Goal: Task Accomplishment & Management: Use online tool/utility

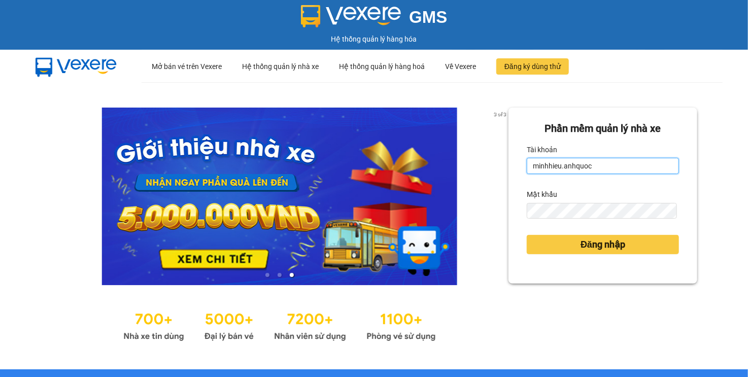
click at [570, 167] on input "minhhieu.anhquoc" at bounding box center [603, 166] width 152 height 16
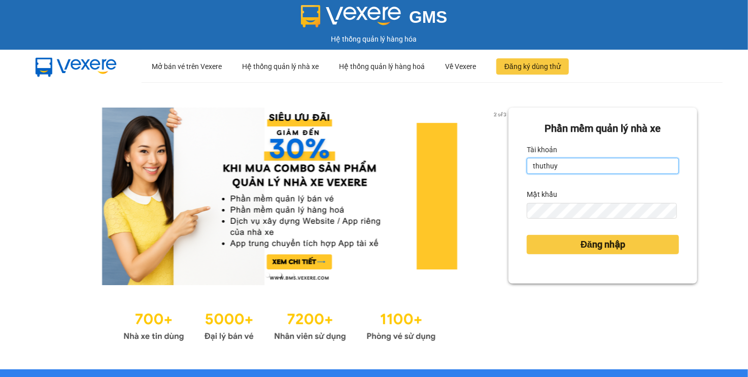
type input "thuthuy.anhquoc"
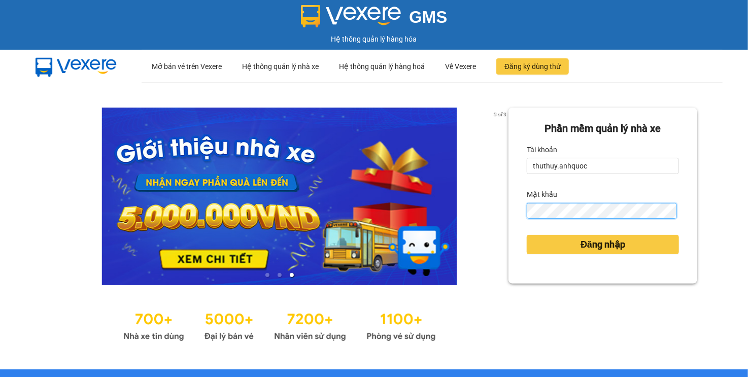
click at [527, 235] on button "Đăng nhập" at bounding box center [603, 244] width 152 height 19
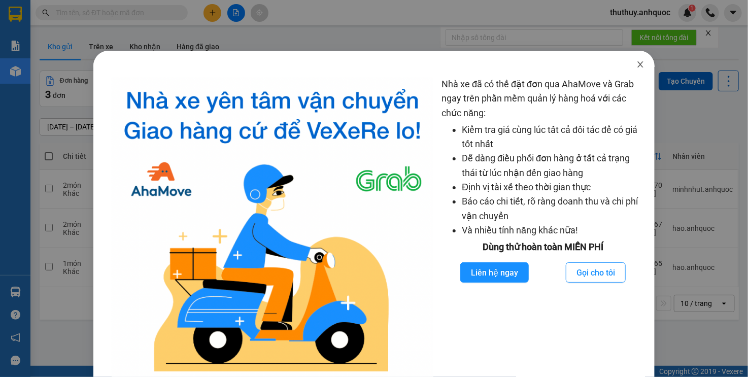
click at [637, 69] on icon "close" at bounding box center [641, 64] width 8 height 8
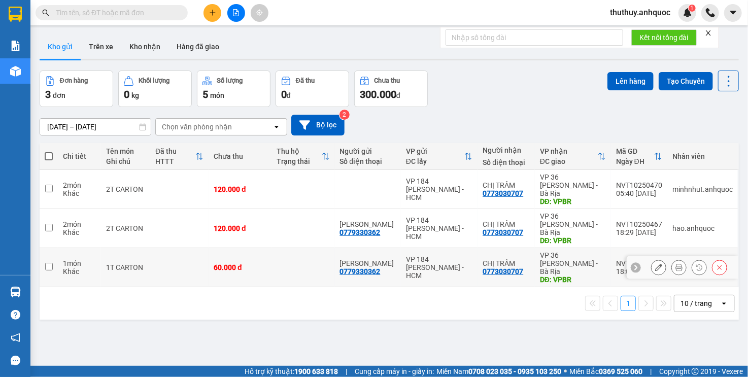
click at [676, 259] on button at bounding box center [679, 268] width 14 height 18
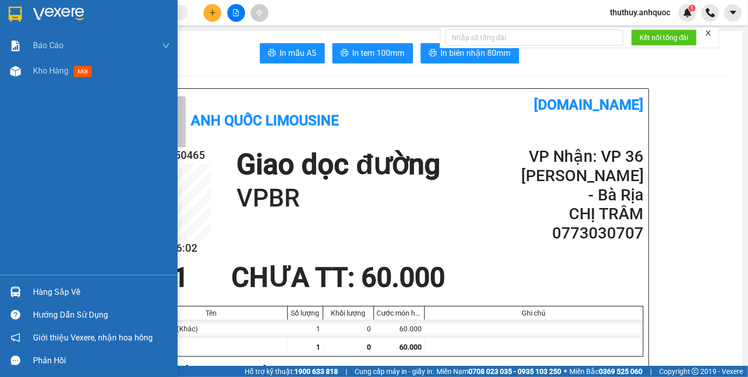
click at [31, 74] on div "Kho hàng mới" at bounding box center [89, 70] width 178 height 25
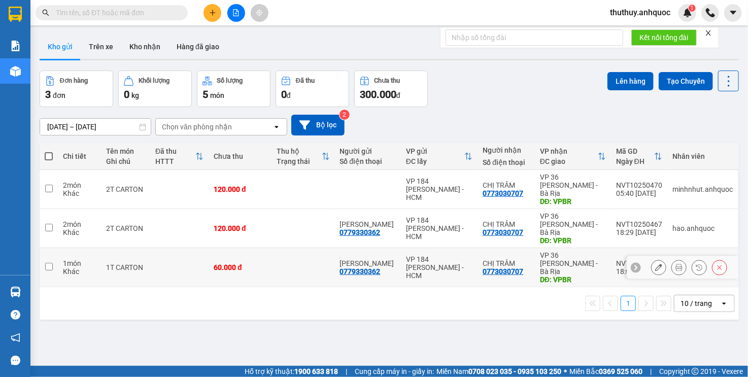
click at [655, 264] on icon at bounding box center [658, 267] width 7 height 7
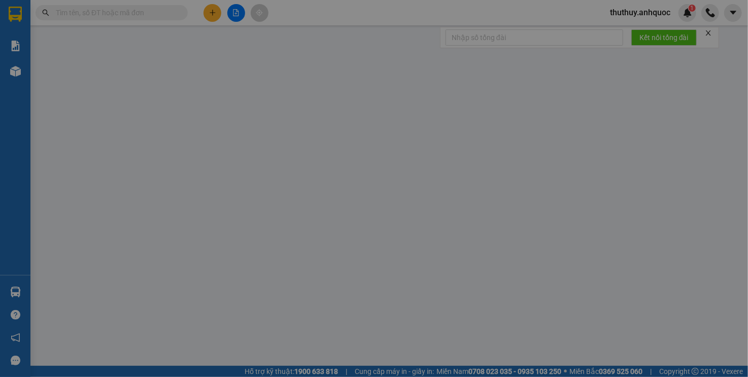
type input "0779330362"
type input "[PERSON_NAME]"
type input "0773030707"
type input "CHỊ TRÂM"
type input "VPBR"
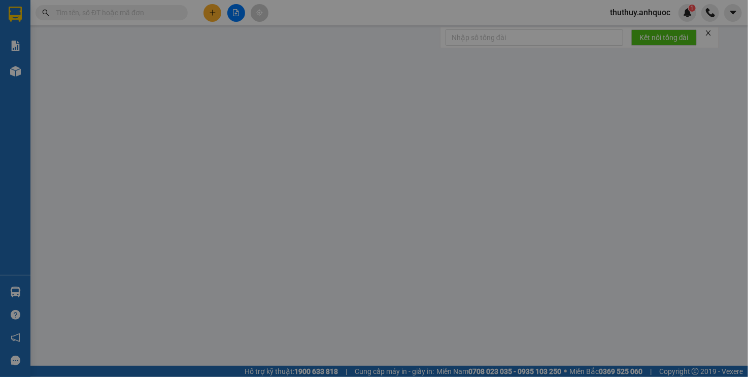
type input "60.000"
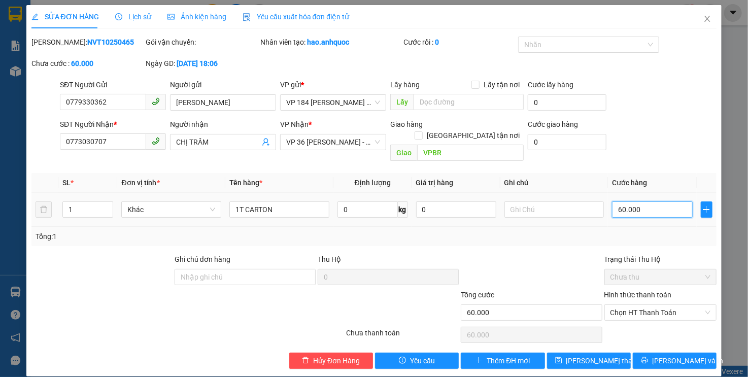
click at [639, 205] on input "60.000" at bounding box center [652, 210] width 80 height 16
type input "7"
type input "70"
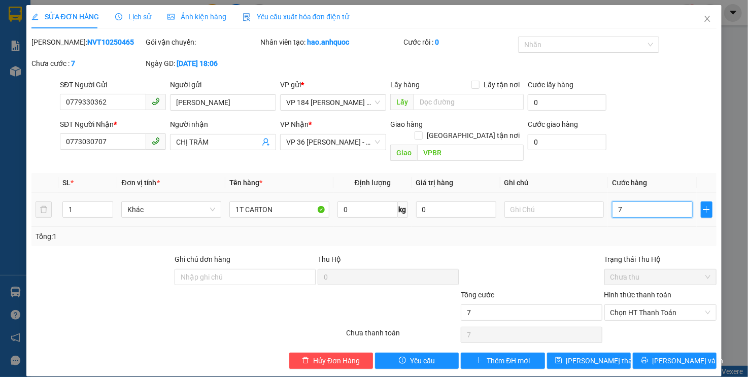
type input "70"
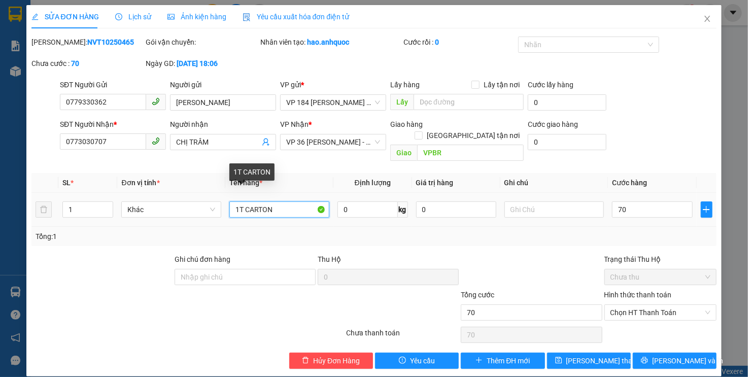
type input "70.000"
drag, startPoint x: 285, startPoint y: 198, endPoint x: 303, endPoint y: 192, distance: 18.6
click at [285, 202] on input "1T CARTON LỚN" at bounding box center [279, 210] width 100 height 16
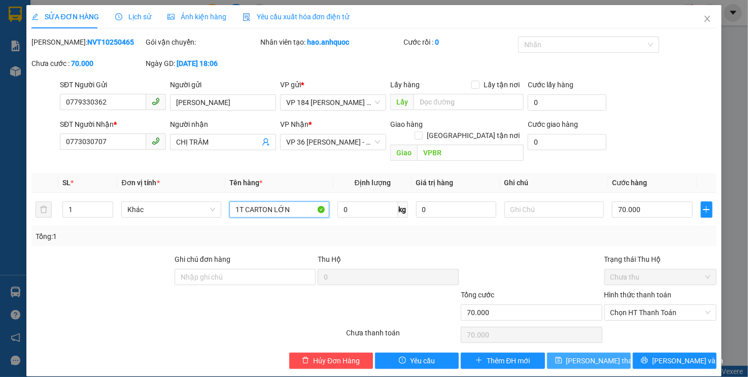
type input "1T CARTON LỚN"
click at [574, 353] on button "[PERSON_NAME] thay đổi" at bounding box center [589, 361] width 84 height 16
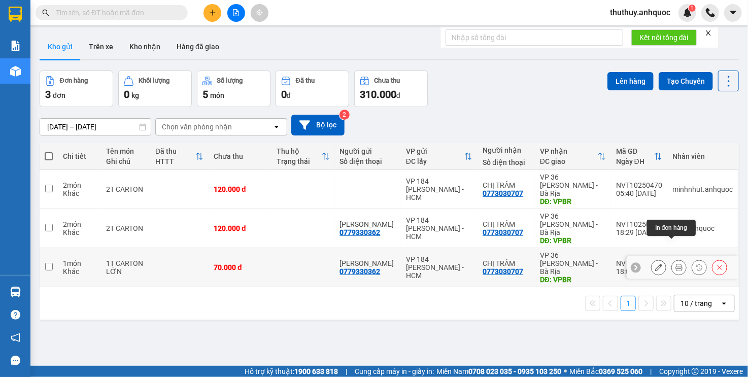
click at [676, 264] on icon at bounding box center [679, 267] width 7 height 7
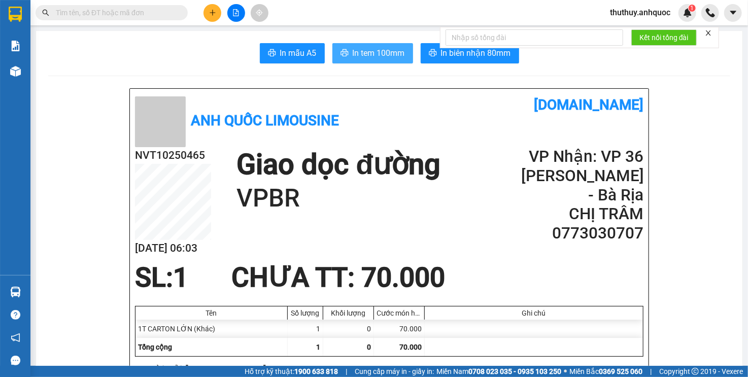
click at [373, 58] on button "In tem 100mm" at bounding box center [373, 53] width 81 height 20
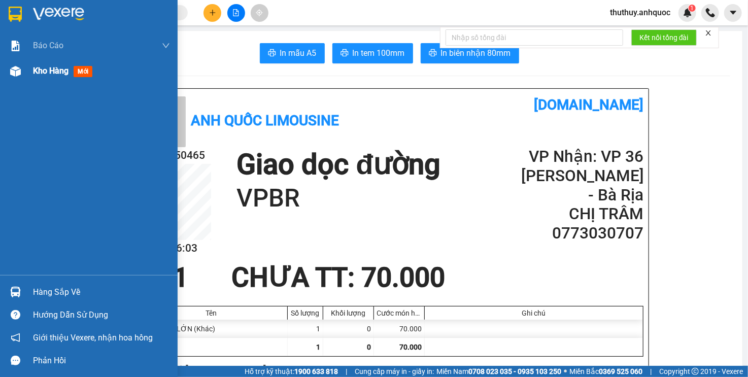
click at [31, 71] on div "Kho hàng mới" at bounding box center [89, 70] width 178 height 25
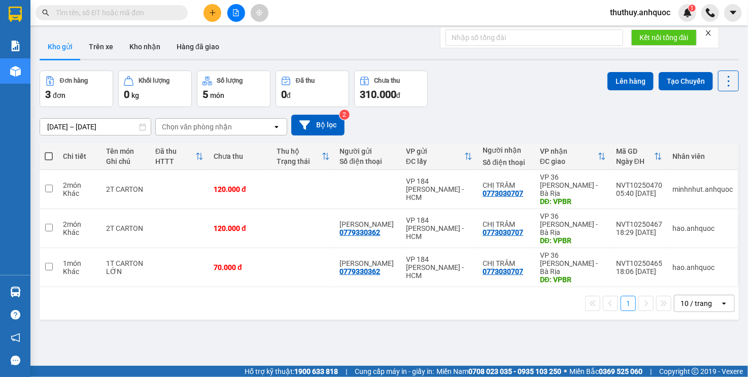
click at [483, 108] on div "[DATE] – [DATE] Press the down arrow key to interact with the calendar and sele…" at bounding box center [390, 125] width 700 height 36
click at [655, 264] on icon at bounding box center [658, 267] width 7 height 7
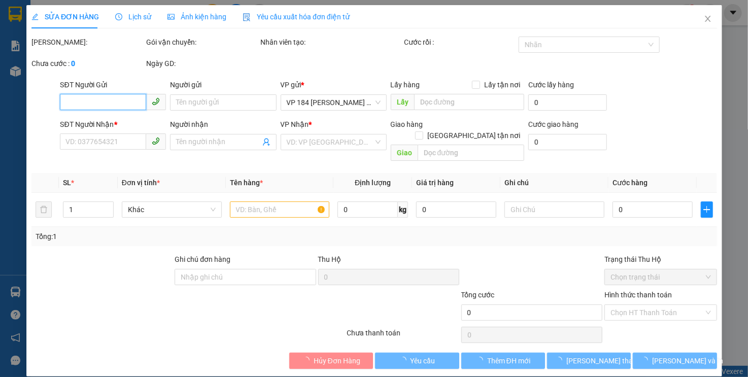
type input "0779330362"
type input "[PERSON_NAME]"
type input "0773030707"
type input "CHỊ TRÂM"
type input "VPBR"
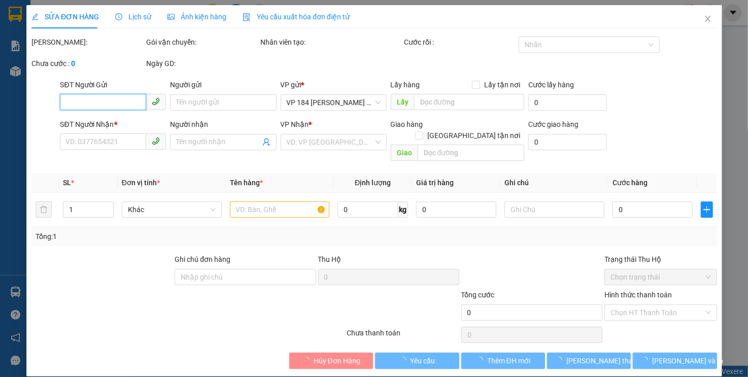
type input "70.000"
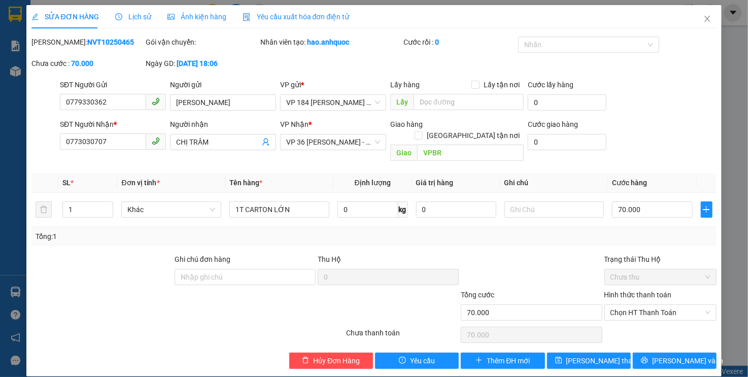
click at [139, 24] on div "Lịch sử" at bounding box center [133, 16] width 36 height 23
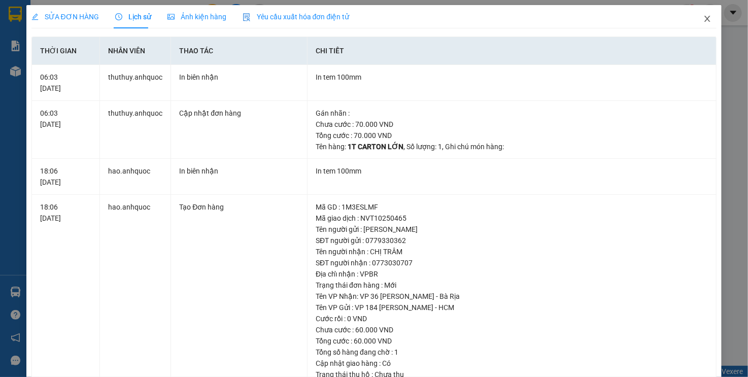
click at [704, 20] on icon "close" at bounding box center [708, 19] width 8 height 8
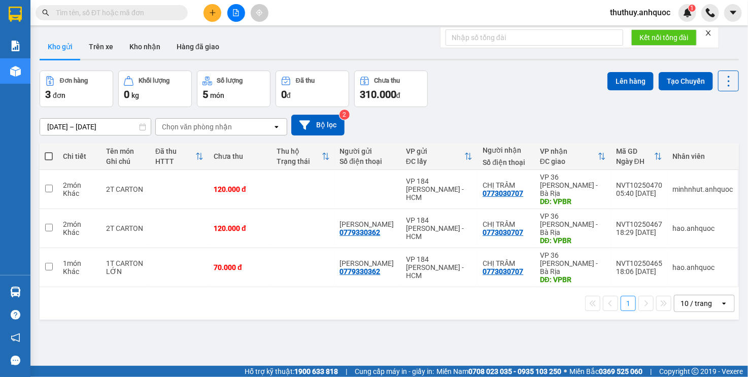
click at [573, 136] on div "[DATE] – [DATE] Press the down arrow key to interact with the calendar and sele…" at bounding box center [390, 125] width 700 height 36
click at [131, 37] on button "Kho nhận" at bounding box center [144, 47] width 47 height 24
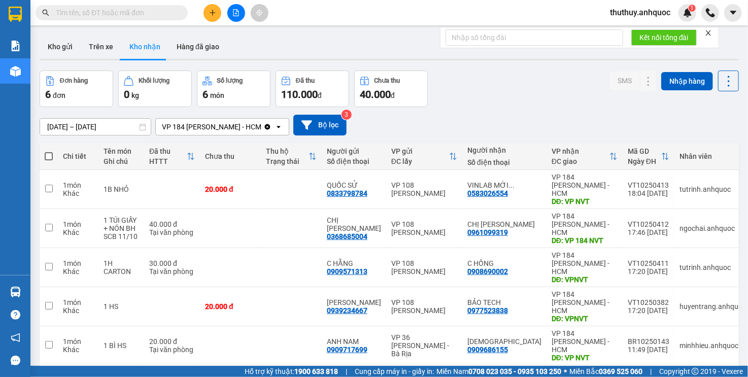
click at [475, 117] on div "[DATE] – [DATE] Press the down arrow key to interact with the calendar and sele…" at bounding box center [390, 125] width 700 height 21
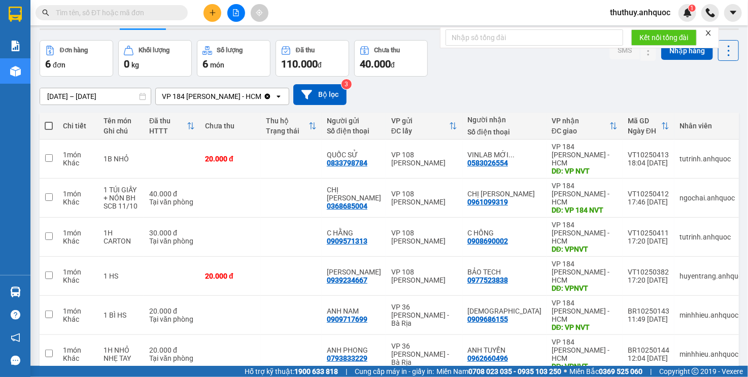
scroll to position [47, 0]
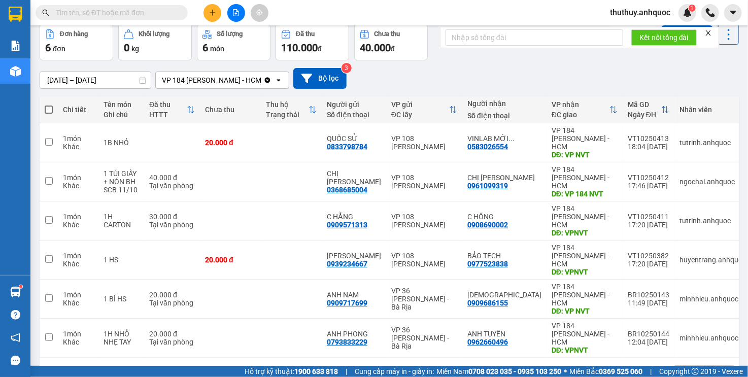
click at [211, 7] on button at bounding box center [213, 13] width 18 height 18
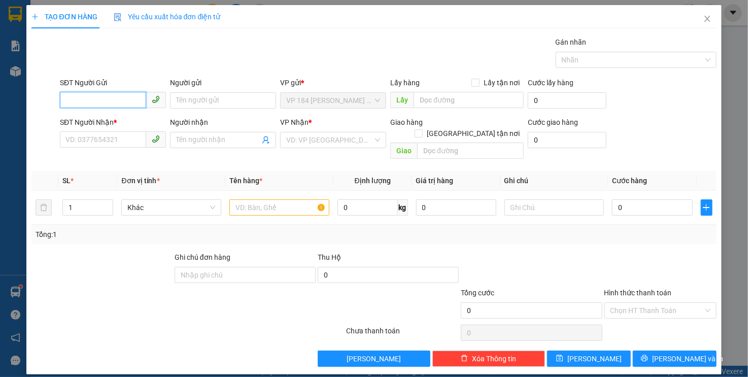
click at [112, 103] on input "SĐT Người Gửi" at bounding box center [103, 100] width 86 height 16
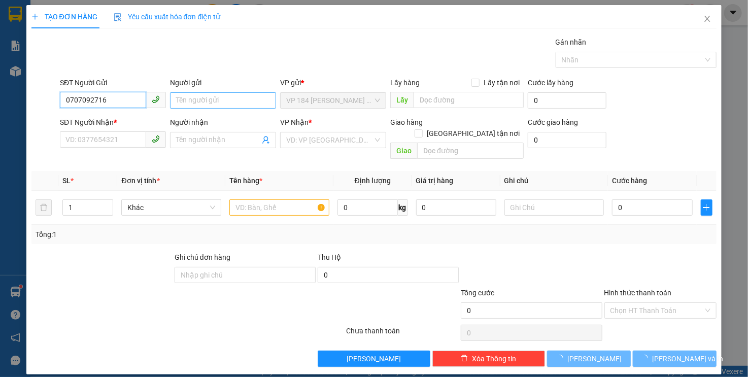
type input "0707092716"
click at [178, 101] on input "Người gửi" at bounding box center [223, 100] width 106 height 16
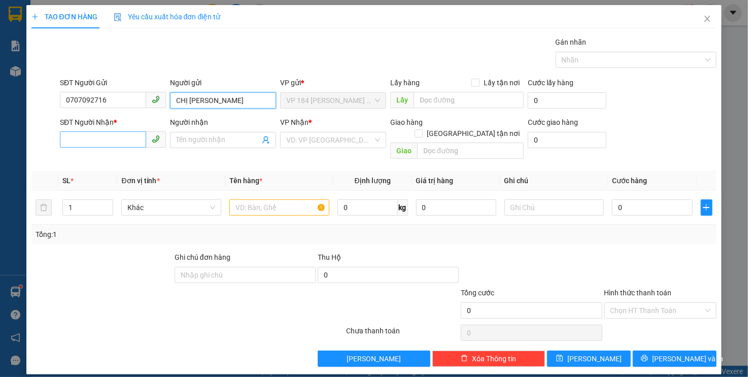
type input "CHỊ [PERSON_NAME]"
click at [77, 142] on input "SĐT Người Nhận *" at bounding box center [103, 139] width 86 height 16
type input "0386371288"
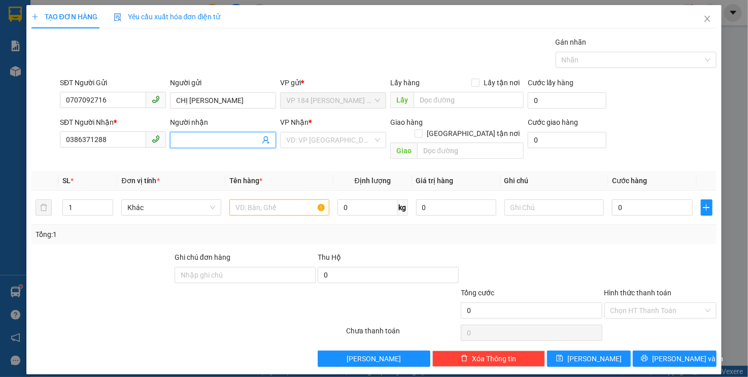
click at [185, 138] on input "Người nhận" at bounding box center [218, 140] width 84 height 11
click at [108, 137] on input "0386371288" at bounding box center [103, 139] width 86 height 16
click at [96, 138] on input "0386371288" at bounding box center [103, 139] width 86 height 16
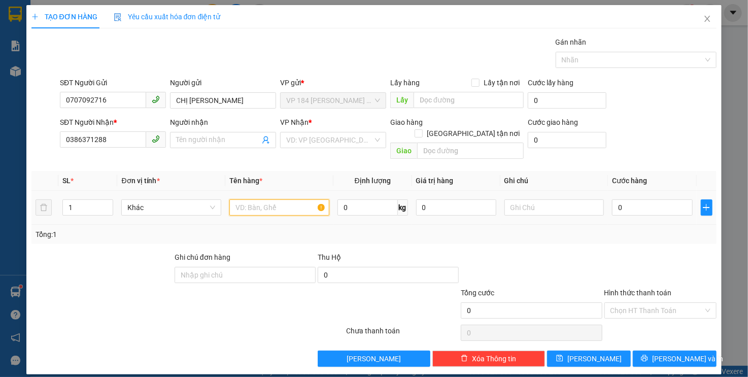
click at [281, 200] on input "text" at bounding box center [279, 208] width 100 height 16
paste input "0386371288"
type input "0386371288"
click at [91, 101] on input "0707092716" at bounding box center [103, 100] width 86 height 16
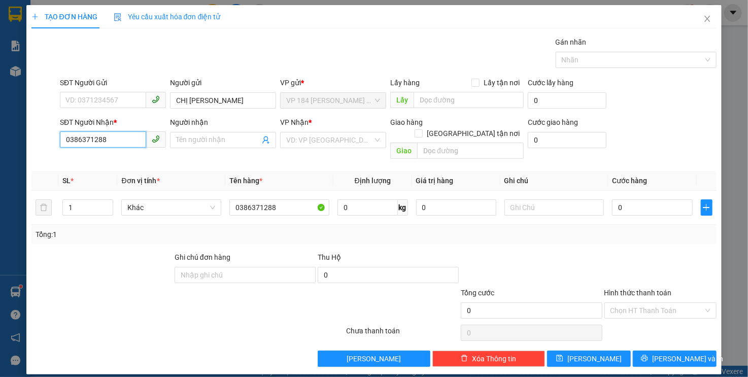
click at [96, 136] on input "0386371288" at bounding box center [103, 139] width 86 height 16
click at [98, 95] on input "SĐT Người Gửi" at bounding box center [103, 100] width 86 height 16
paste input "0386371288"
type input "0386371288"
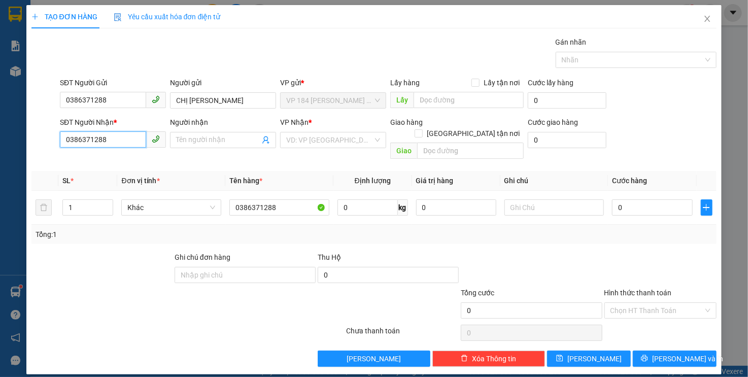
click at [103, 137] on input "0386371288" at bounding box center [103, 139] width 86 height 16
click at [231, 101] on input "CHỊ [PERSON_NAME]" at bounding box center [223, 100] width 106 height 16
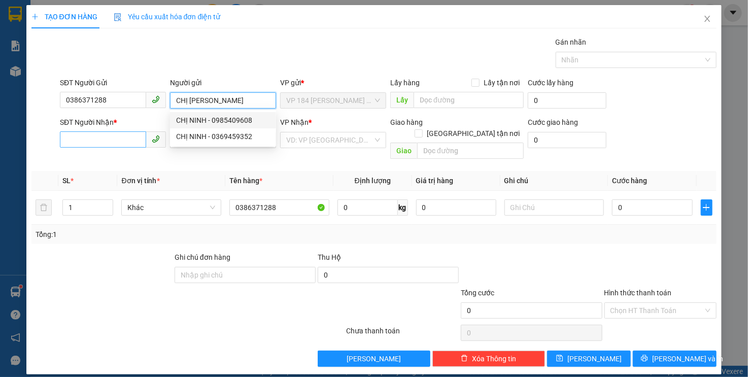
type input "CHỊ [PERSON_NAME]"
click at [78, 144] on input "SĐT Người Nhận *" at bounding box center [103, 139] width 86 height 16
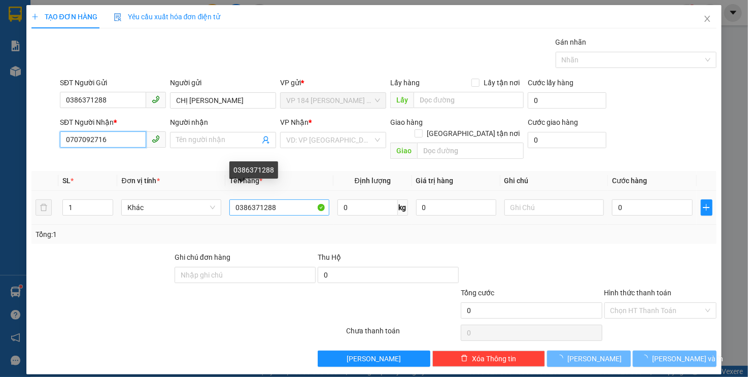
type input "0707092716"
click at [238, 200] on input "0386371288" at bounding box center [279, 208] width 100 height 16
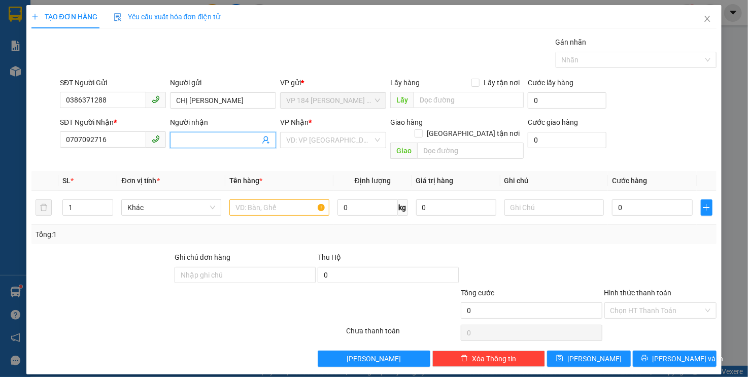
click at [217, 140] on input "Người nhận" at bounding box center [218, 140] width 84 height 11
type input "CHỊ [PERSON_NAME]"
click at [319, 134] on input "search" at bounding box center [329, 140] width 87 height 15
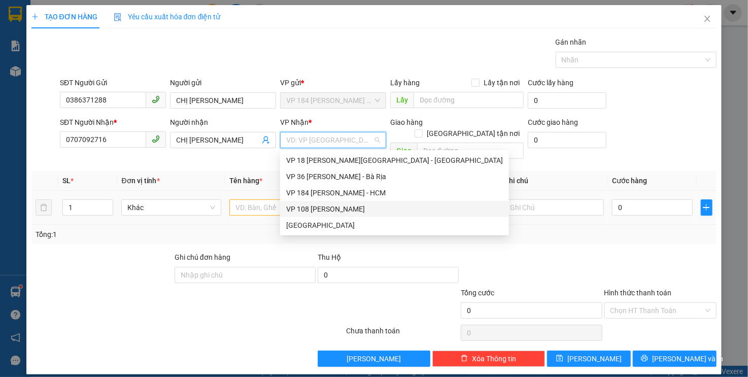
drag, startPoint x: 325, startPoint y: 207, endPoint x: 412, endPoint y: 180, distance: 91.4
click at [325, 206] on div "VP 108 [PERSON_NAME]" at bounding box center [394, 209] width 217 height 11
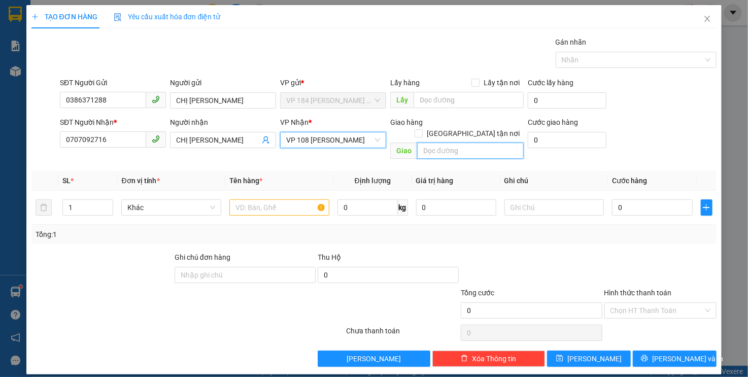
click at [453, 143] on input "text" at bounding box center [470, 151] width 107 height 16
type input "VPVT"
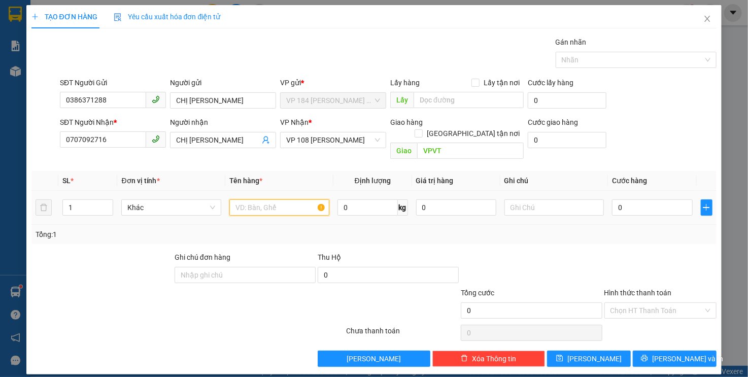
click at [280, 200] on input "text" at bounding box center [279, 208] width 100 height 16
type input "1TX VÀNG QUẤN NILON TRẮNG"
click at [633, 200] on input "0" at bounding box center [652, 208] width 80 height 16
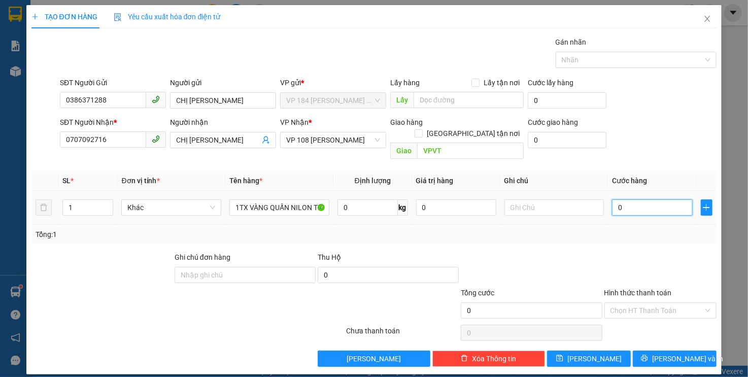
type input "4"
type input "40"
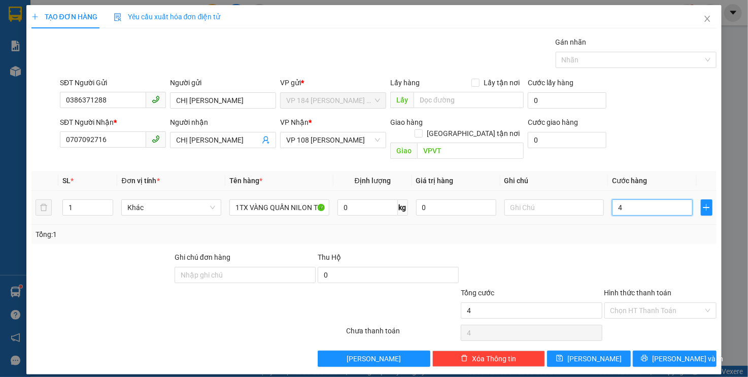
type input "40"
type input "40.000"
click at [604, 236] on div "Transit Pickup Surcharge Ids Transit Deliver Surcharge Ids Transit Deliver Surc…" at bounding box center [374, 202] width 686 height 331
click at [618, 303] on input "Hình thức thanh toán" at bounding box center [657, 310] width 93 height 15
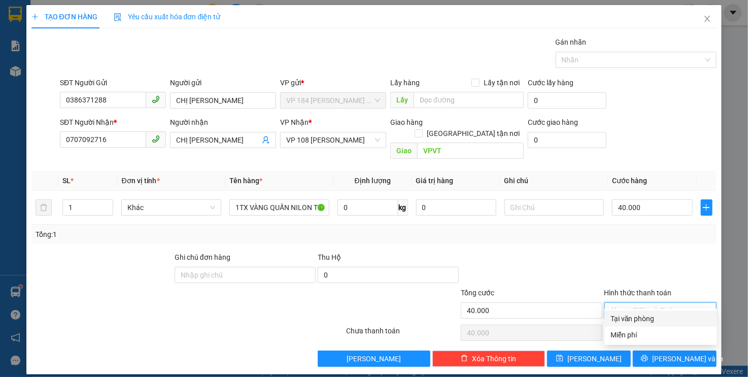
click at [615, 315] on div "Tại văn phòng" at bounding box center [661, 318] width 101 height 11
type input "0"
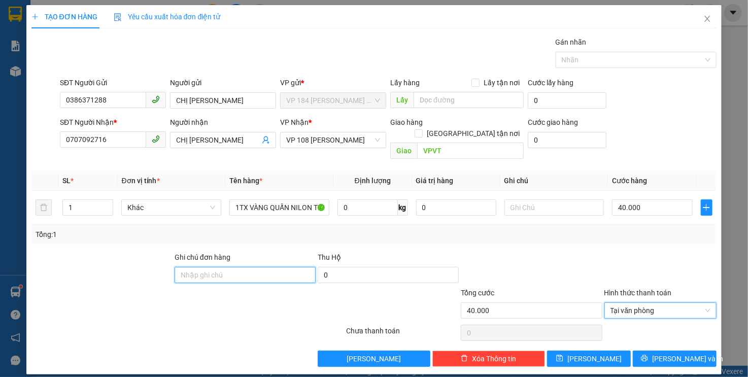
click at [262, 267] on input "Ghi chú đơn hàng" at bounding box center [245, 275] width 141 height 16
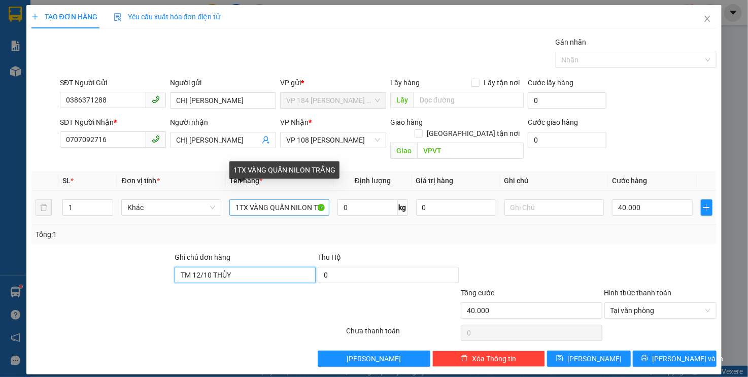
type input "TM 12/10 THỦY"
click at [316, 200] on input "1TX VÀNG QUẤN NILON TRẮNG" at bounding box center [279, 208] width 100 height 16
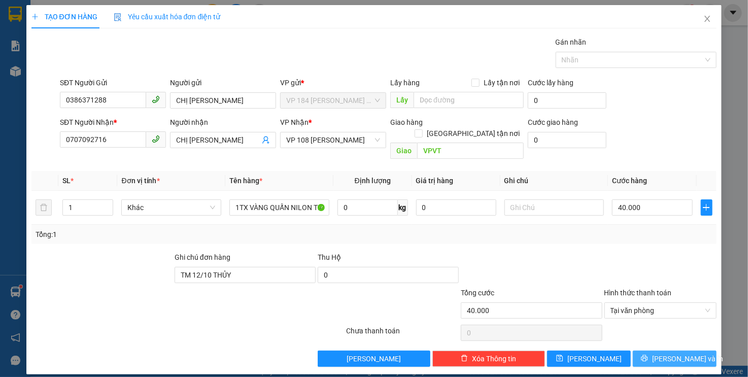
click at [690, 353] on span "[PERSON_NAME] và In" at bounding box center [687, 358] width 71 height 11
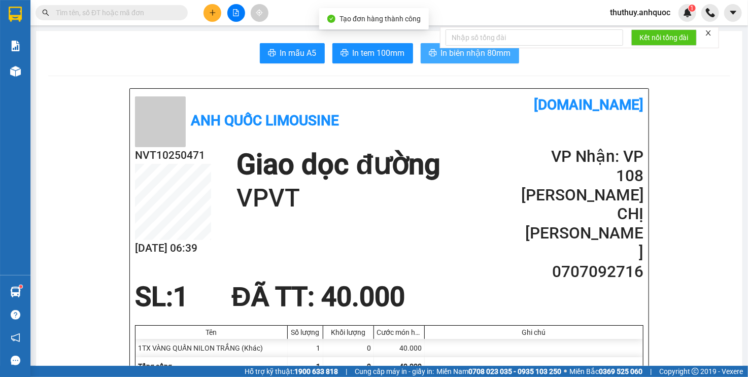
click at [453, 59] on button "In biên nhận 80mm" at bounding box center [470, 53] width 98 height 20
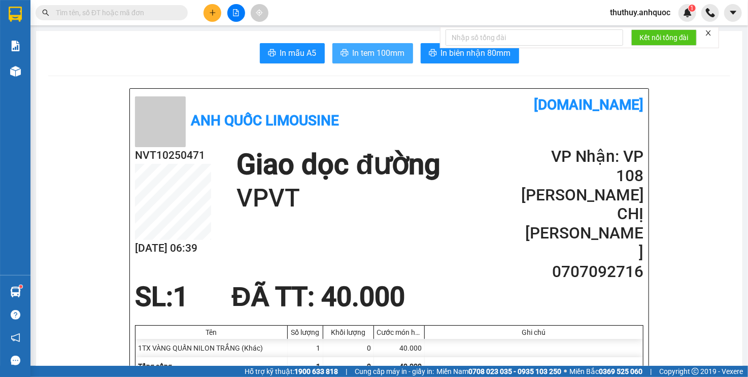
click at [360, 52] on span "In tem 100mm" at bounding box center [379, 53] width 52 height 13
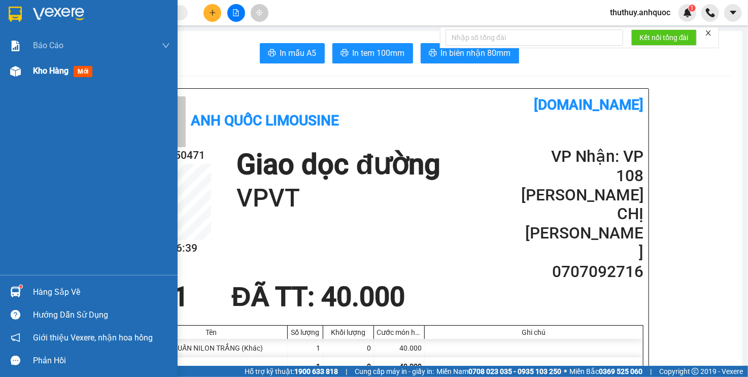
click at [24, 75] on div "Kho hàng mới" at bounding box center [89, 70] width 178 height 25
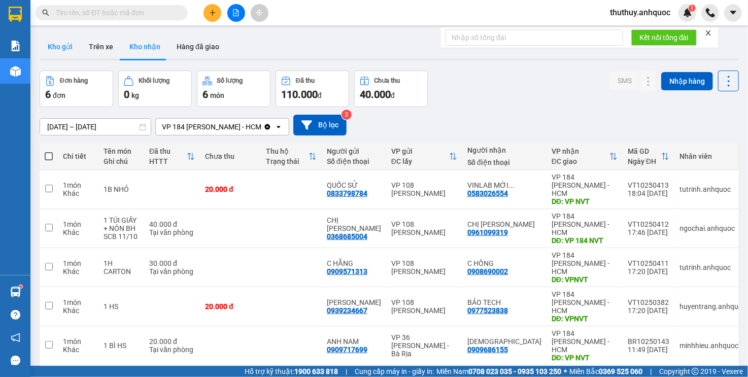
click at [68, 48] on button "Kho gửi" at bounding box center [60, 47] width 41 height 24
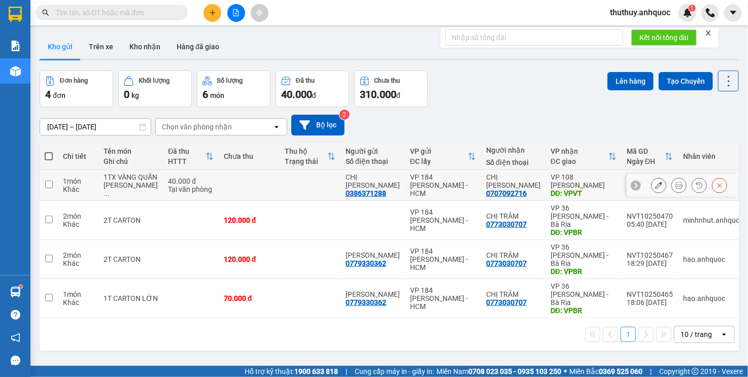
click at [282, 188] on td at bounding box center [310, 185] width 61 height 31
checkbox input "true"
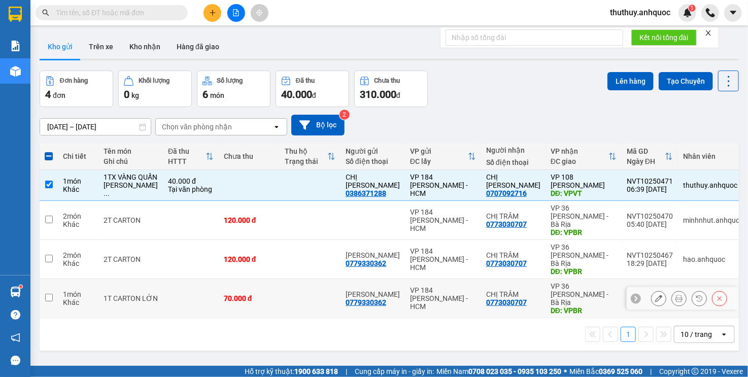
click at [290, 279] on td at bounding box center [310, 298] width 61 height 39
checkbox input "true"
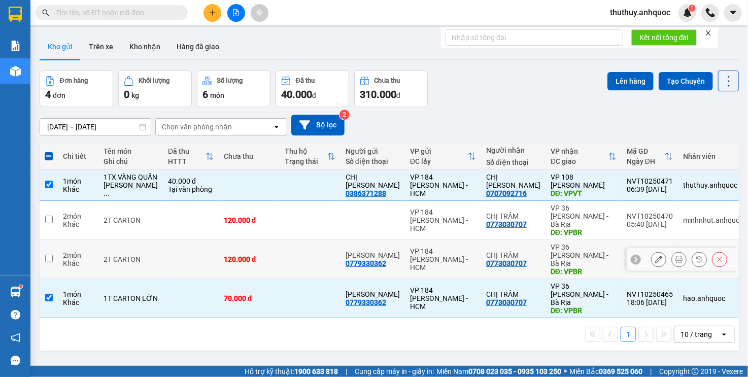
click at [285, 247] on td at bounding box center [310, 259] width 61 height 39
checkbox input "true"
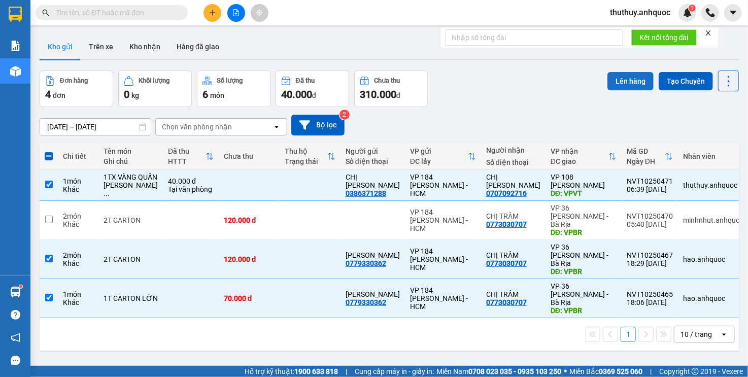
click at [638, 80] on button "Lên hàng" at bounding box center [631, 81] width 46 height 18
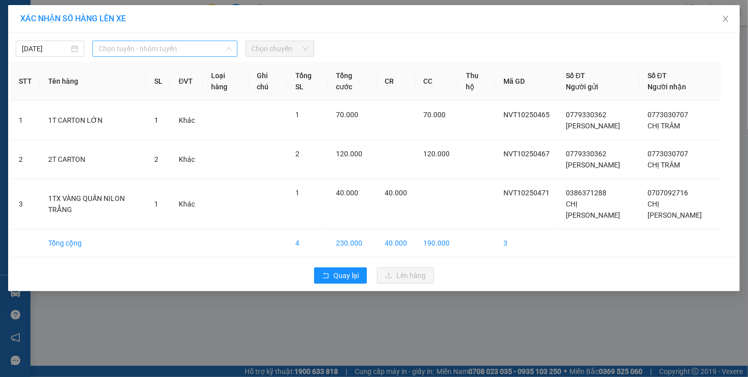
click at [222, 54] on span "Chọn tuyến - nhóm tuyến" at bounding box center [164, 48] width 133 height 15
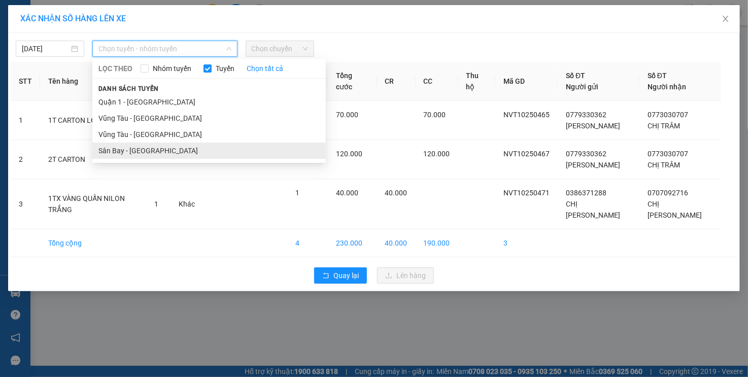
click at [176, 150] on li "Sân Bay - [GEOGRAPHIC_DATA]" at bounding box center [209, 151] width 234 height 16
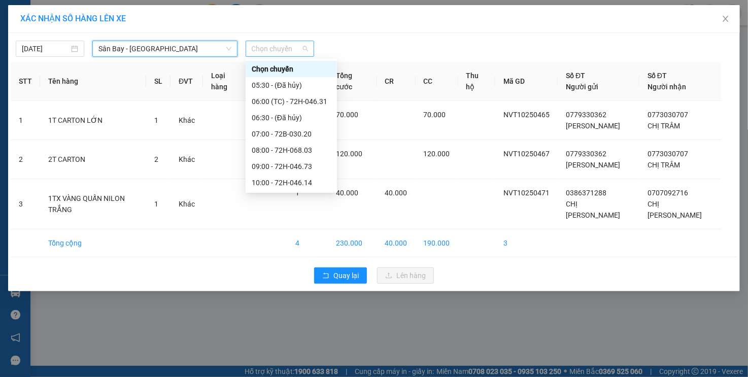
click at [275, 50] on span "Chọn chuyến" at bounding box center [280, 48] width 56 height 15
click at [283, 130] on div "07:00 - 72B-030.20" at bounding box center [291, 133] width 79 height 11
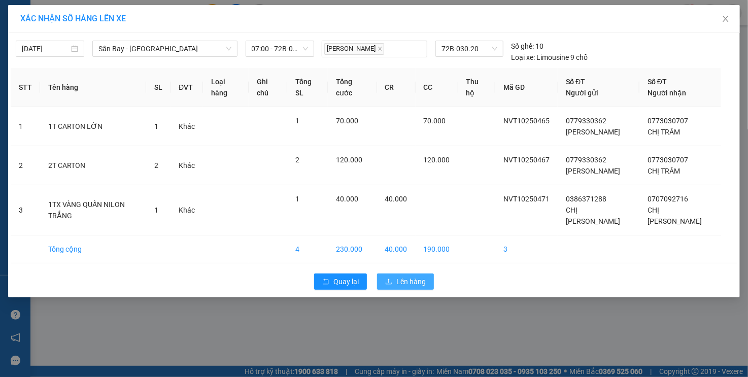
click at [386, 274] on button "Lên hàng" at bounding box center [405, 282] width 57 height 16
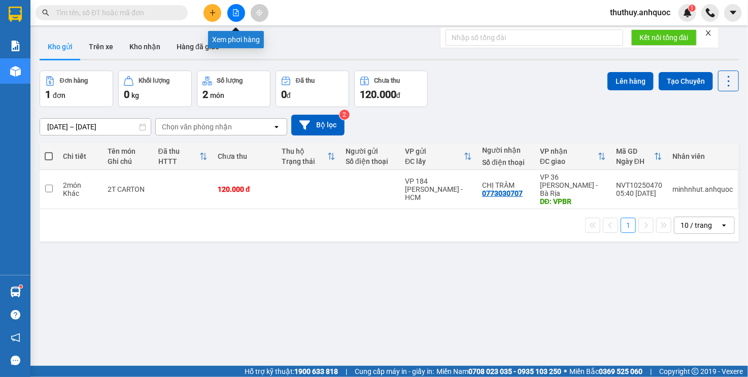
click at [239, 13] on icon "file-add" at bounding box center [236, 12] width 7 height 7
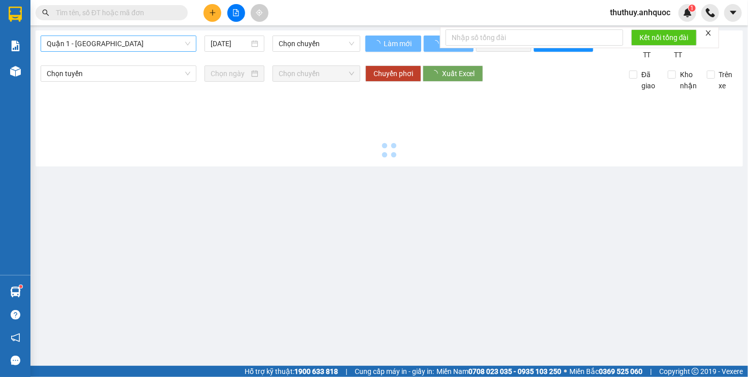
click at [133, 42] on span "Quận 1 - [GEOGRAPHIC_DATA]" at bounding box center [119, 43] width 144 height 15
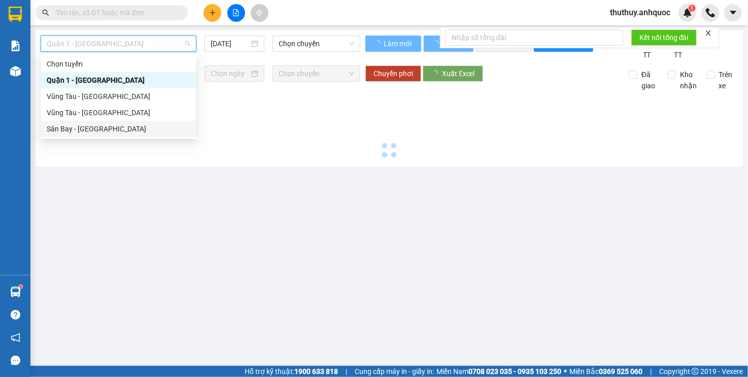
drag, startPoint x: 112, startPoint y: 129, endPoint x: 140, endPoint y: 116, distance: 30.7
click at [112, 130] on div "Sân Bay - [GEOGRAPHIC_DATA]" at bounding box center [119, 128] width 144 height 11
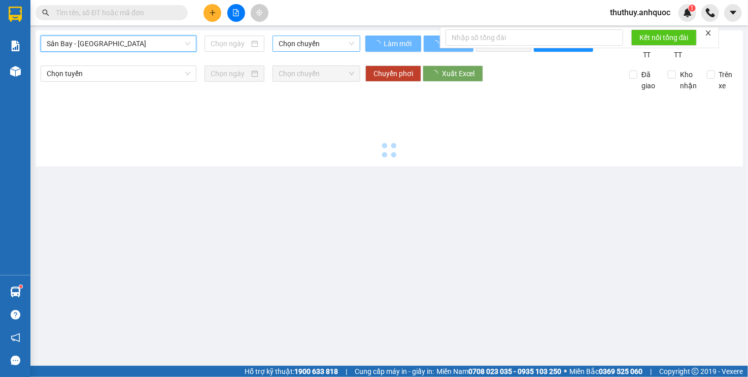
type input "[DATE]"
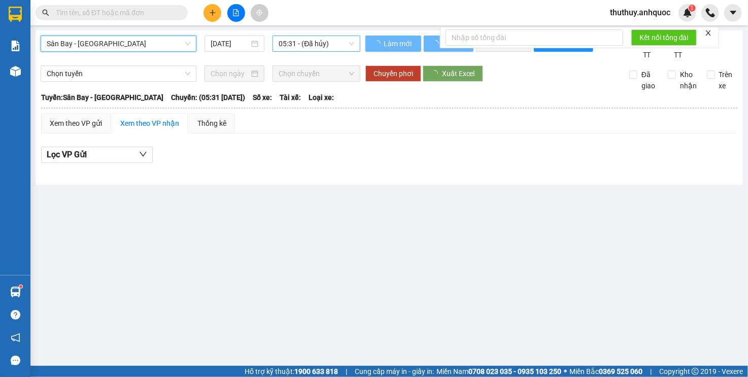
click at [290, 48] on span "05:31 - (Đã hủy)" at bounding box center [316, 43] width 75 height 15
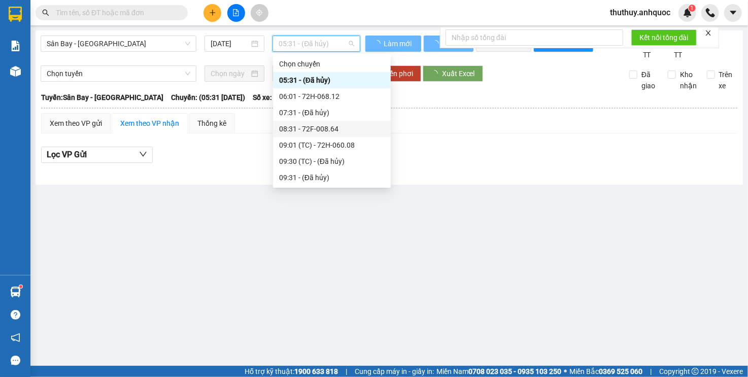
scroll to position [102, 0]
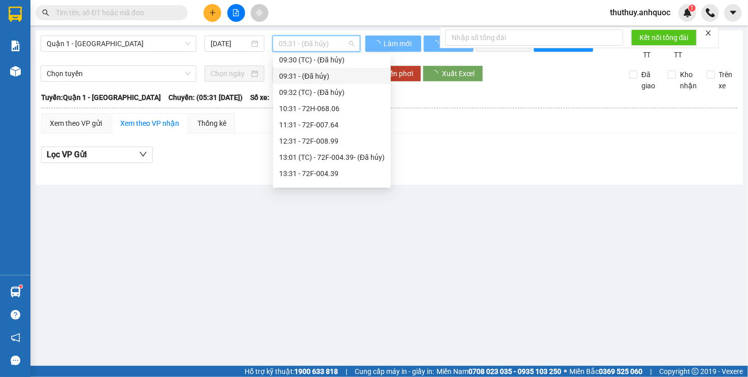
click at [471, 158] on div "Lọc VP Gửi" at bounding box center [389, 155] width 697 height 17
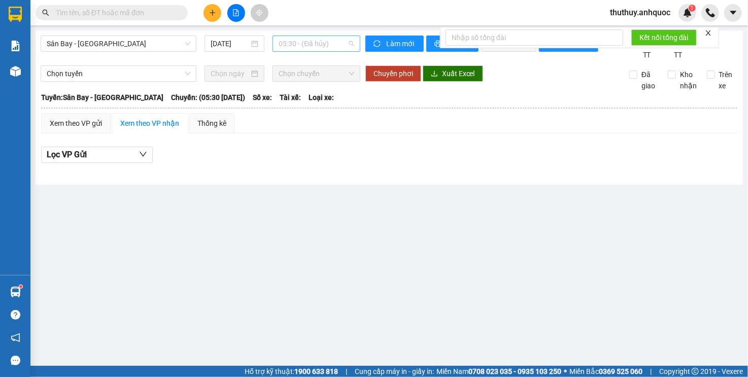
click at [337, 44] on span "05:30 - (Đã hủy)" at bounding box center [316, 43] width 75 height 15
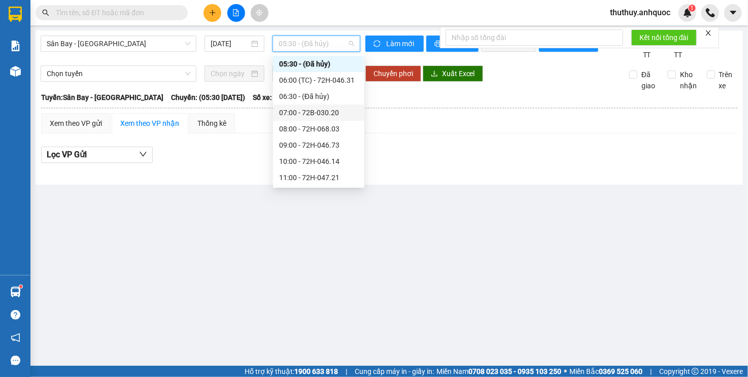
click at [344, 117] on div "07:00 - 72B-030.20" at bounding box center [318, 112] width 79 height 11
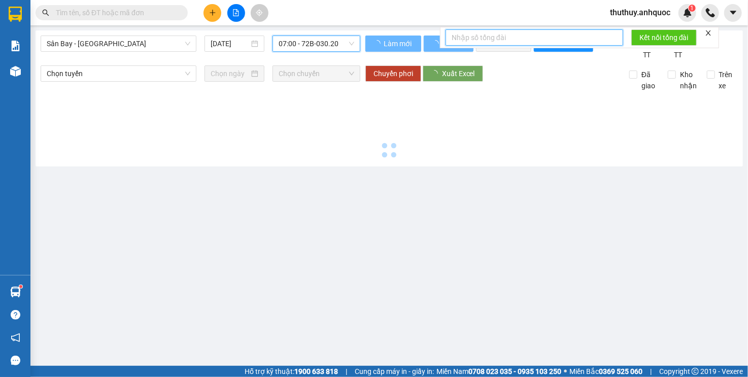
click at [587, 38] on input "text" at bounding box center [535, 37] width 178 height 16
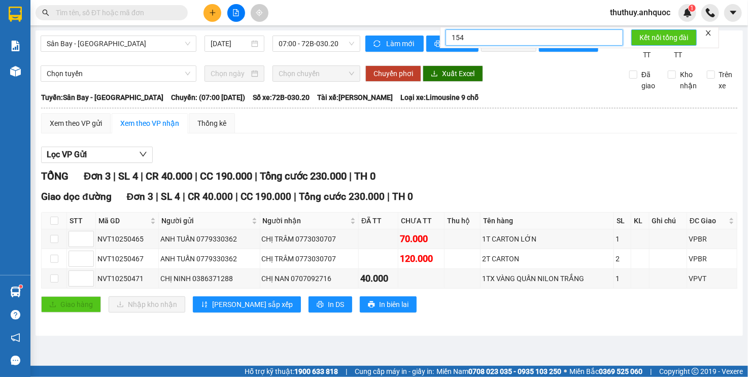
type input "154"
click at [670, 41] on span "Kết nối tổng đài" at bounding box center [664, 37] width 49 height 11
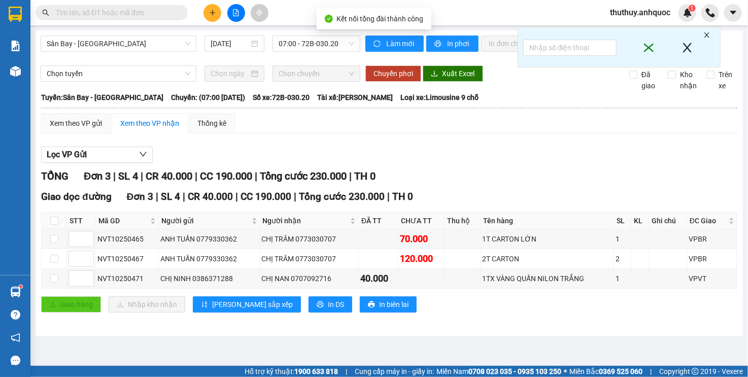
click at [706, 36] on icon "close" at bounding box center [707, 34] width 7 height 7
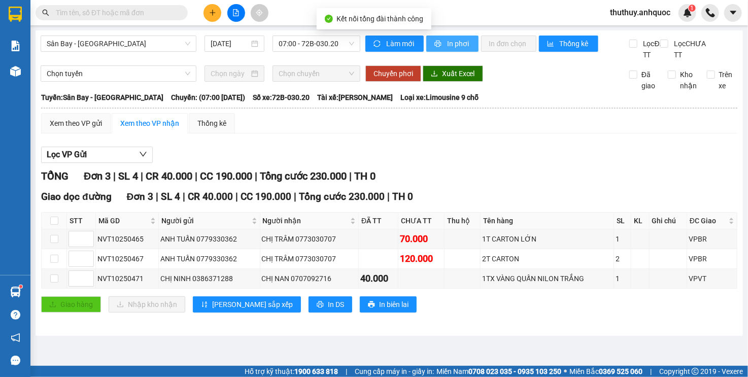
click at [476, 47] on button "In phơi" at bounding box center [452, 44] width 52 height 16
click at [466, 45] on span "In phơi" at bounding box center [458, 43] width 23 height 11
